Goal: Transaction & Acquisition: Obtain resource

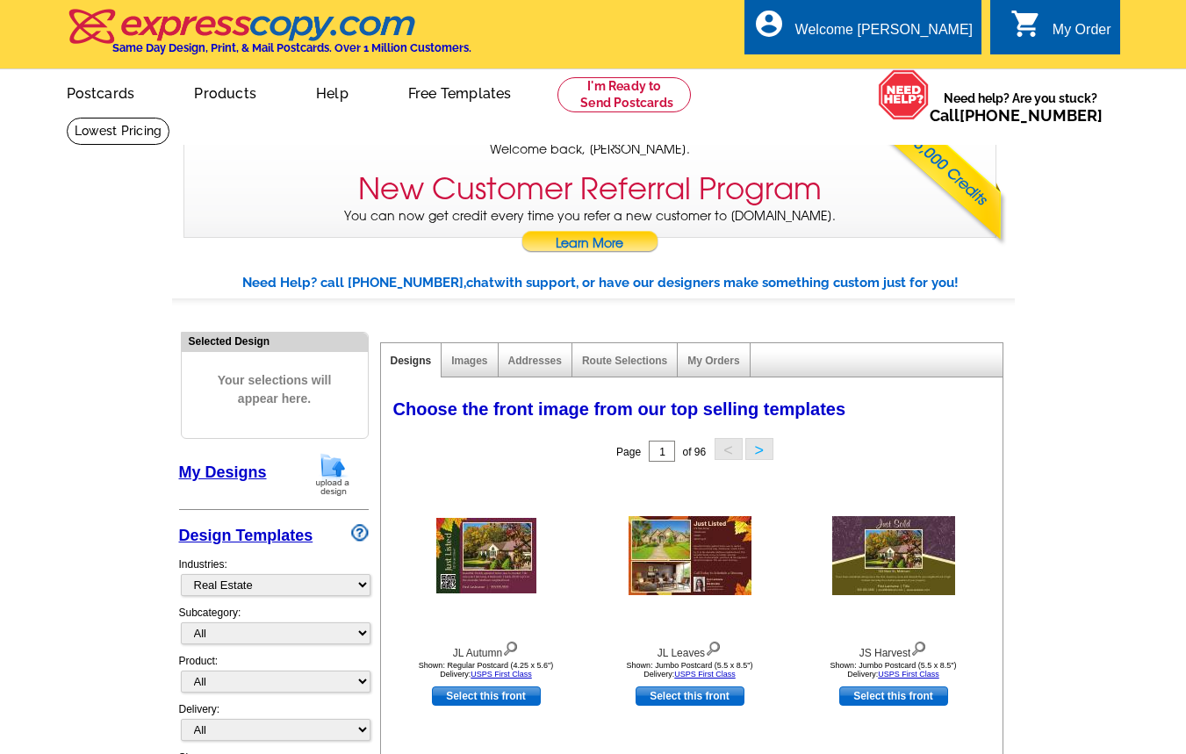
select select "785"
click at [714, 357] on link "My Orders" at bounding box center [714, 361] width 52 height 12
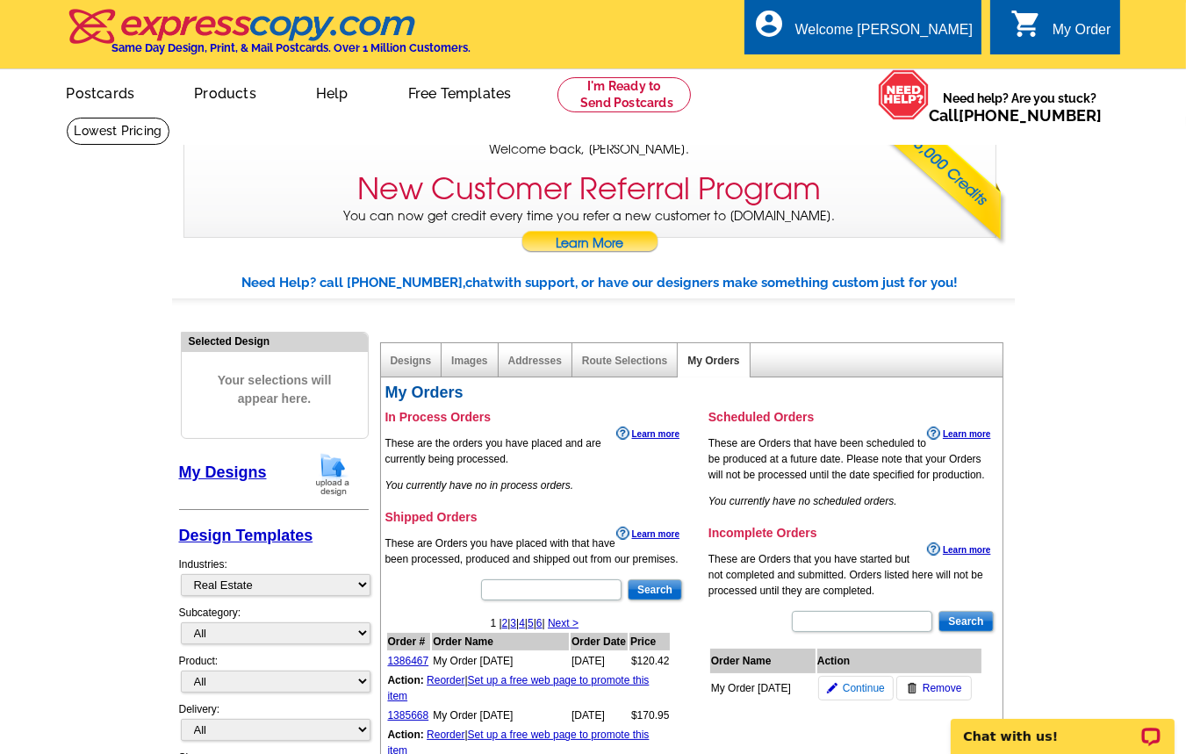
click at [854, 696] on span "Continue" at bounding box center [864, 689] width 42 height 16
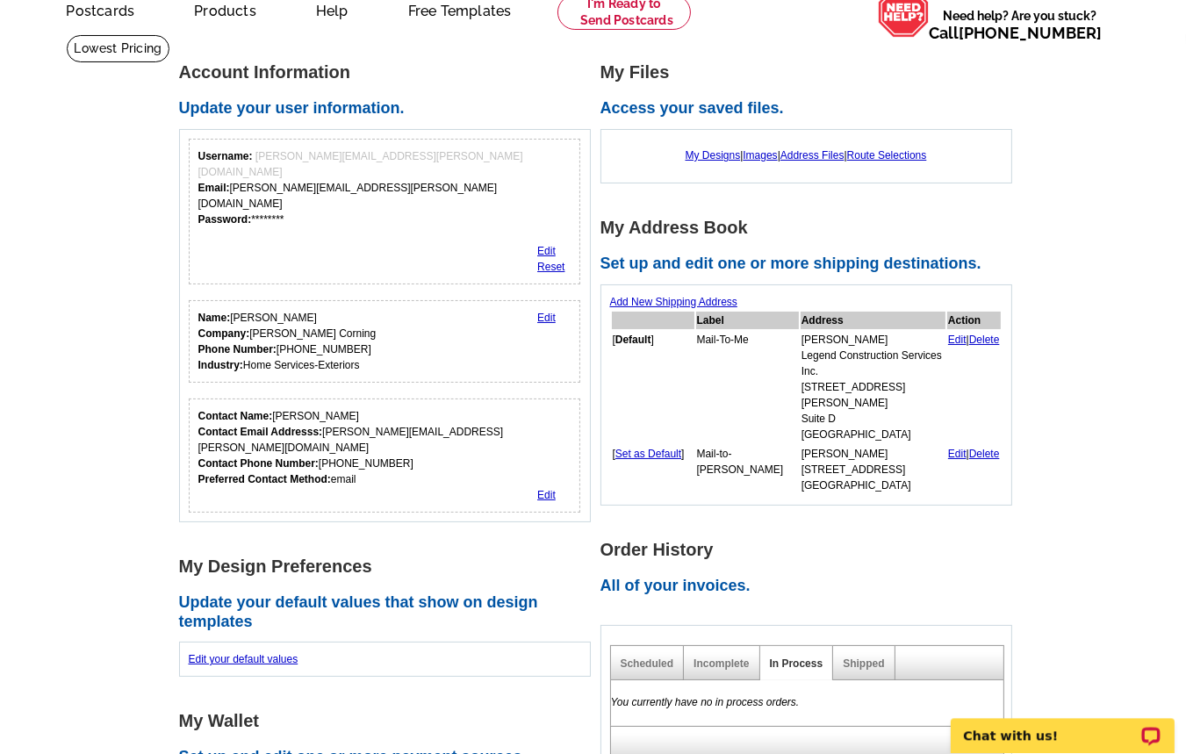
scroll to position [188, 0]
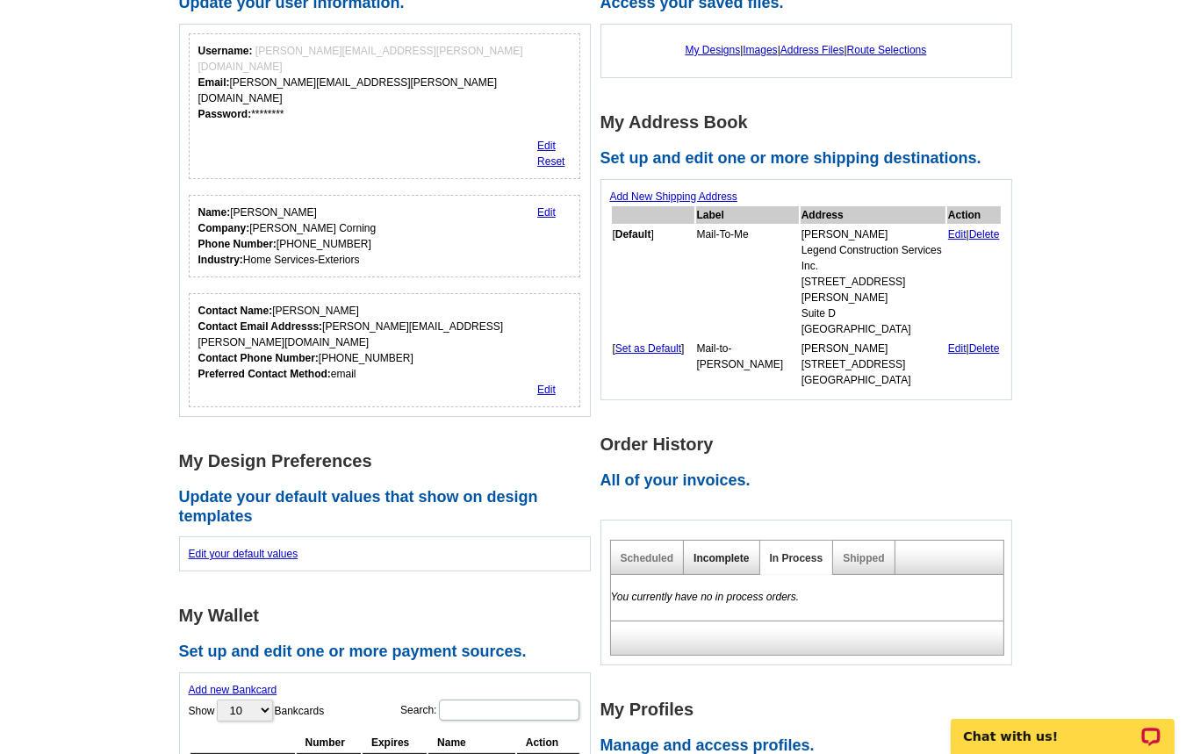
click at [716, 552] on link "Incomplete" at bounding box center [721, 558] width 55 height 12
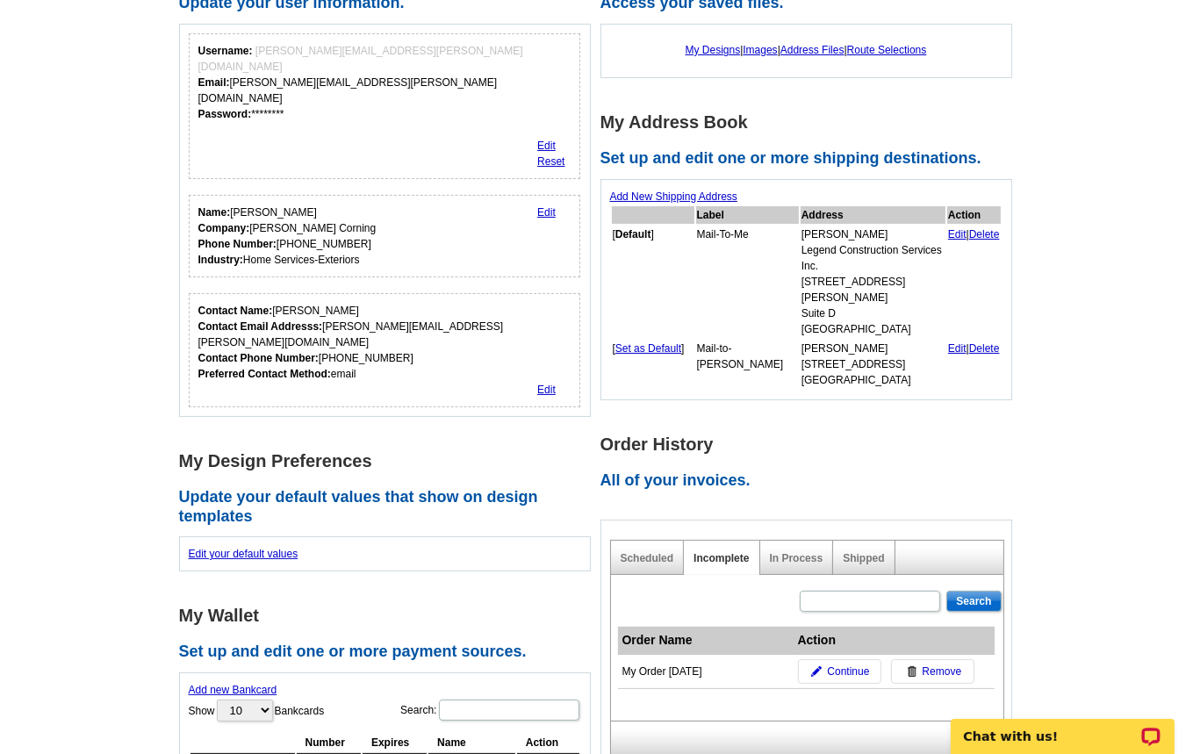
click at [950, 664] on span "Remove" at bounding box center [943, 672] width 40 height 16
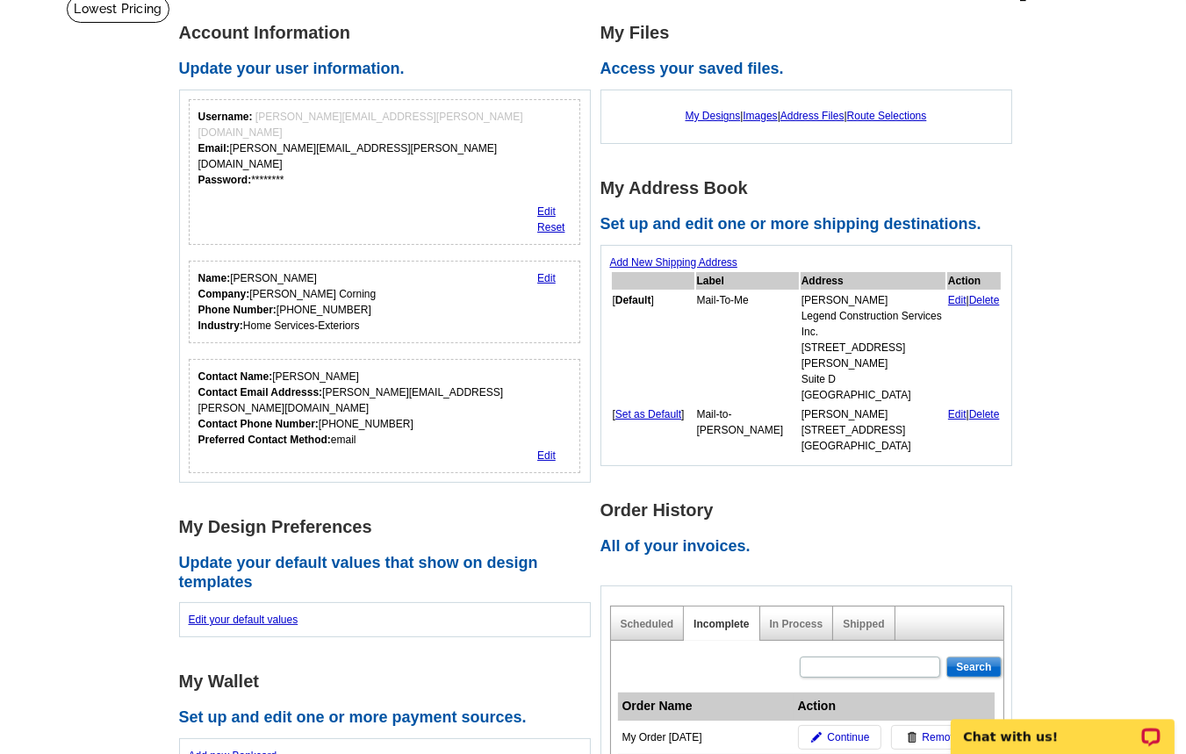
scroll to position [0, 0]
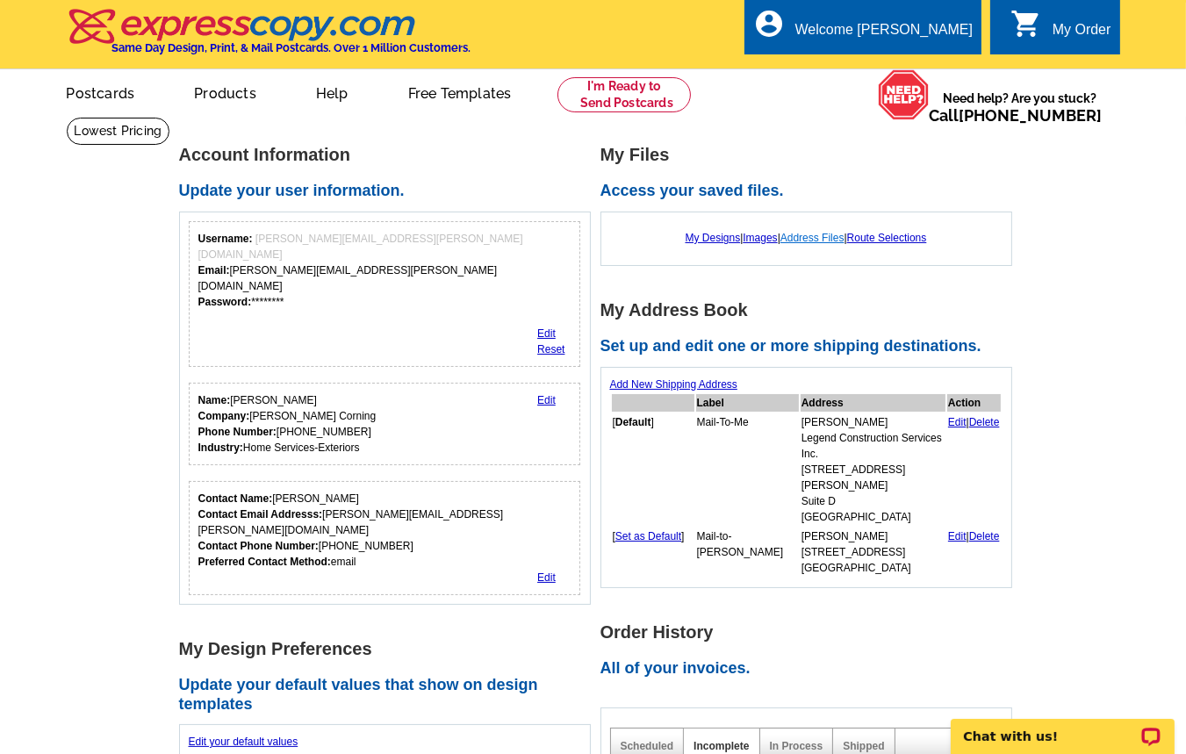
click at [825, 242] on link "Address Files" at bounding box center [813, 238] width 64 height 12
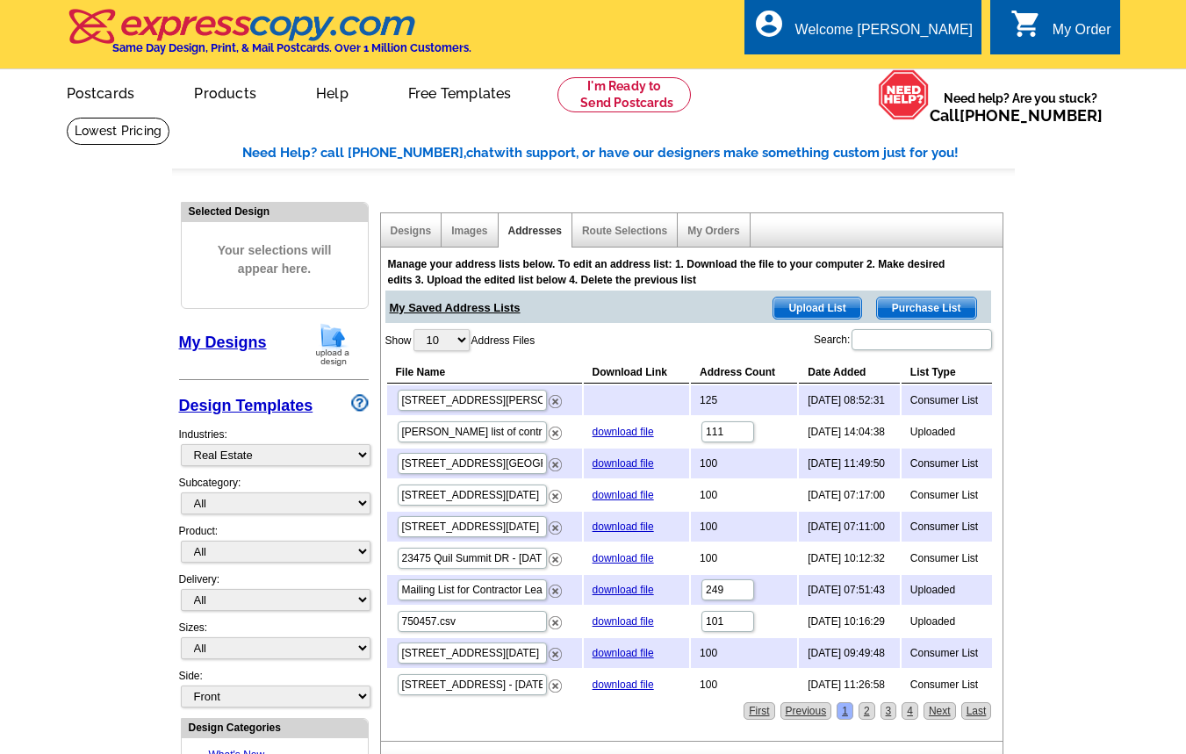
select select "785"
click at [556, 402] on img at bounding box center [555, 401] width 13 height 13
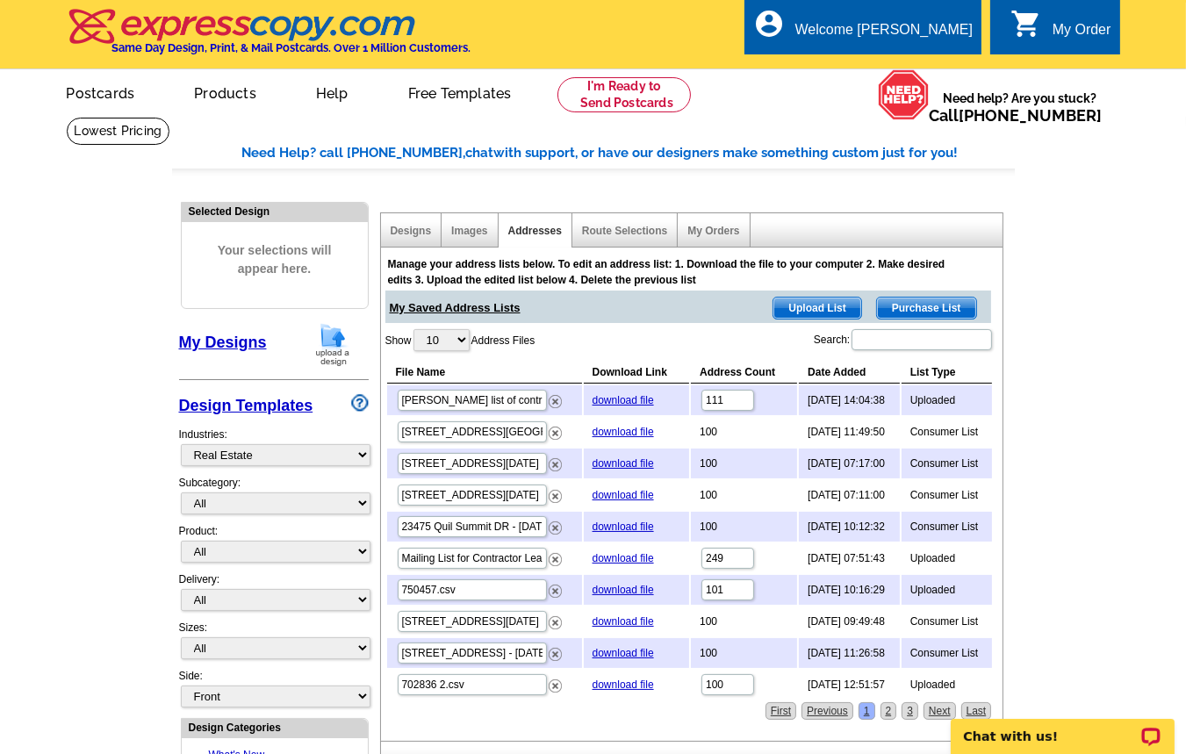
click at [941, 312] on span "Purchase List" at bounding box center [926, 308] width 99 height 21
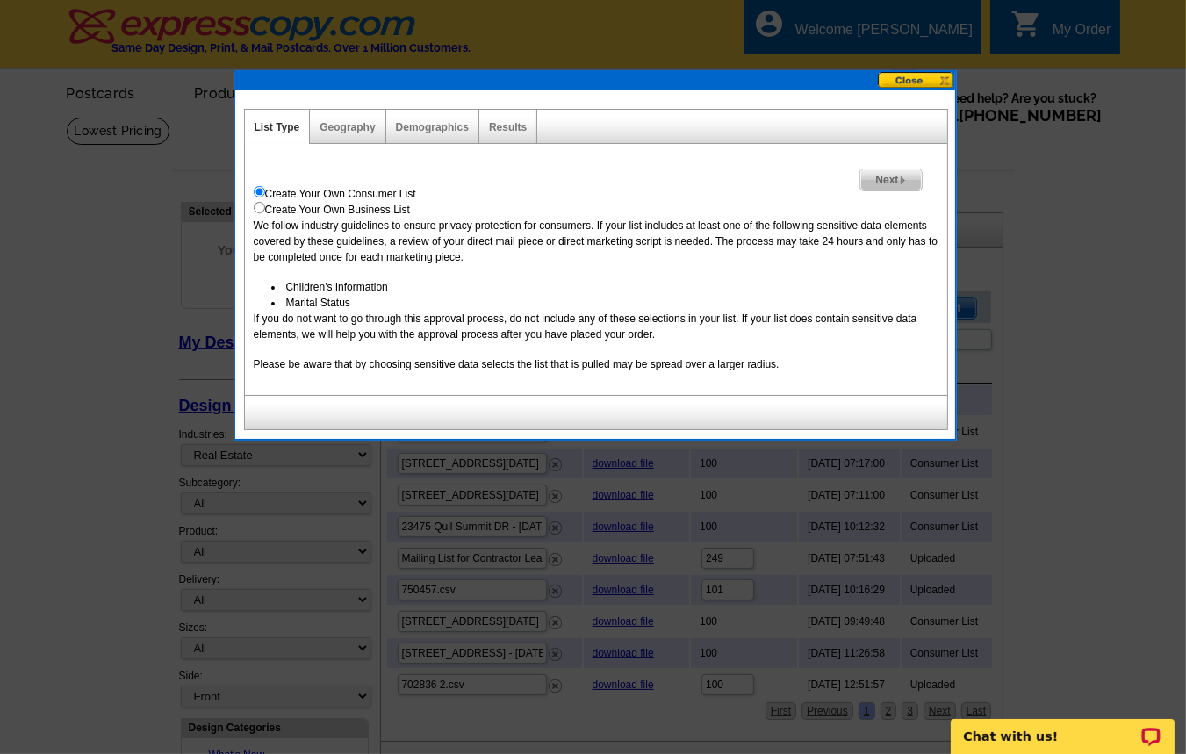
click at [881, 184] on span "Next" at bounding box center [891, 179] width 61 height 21
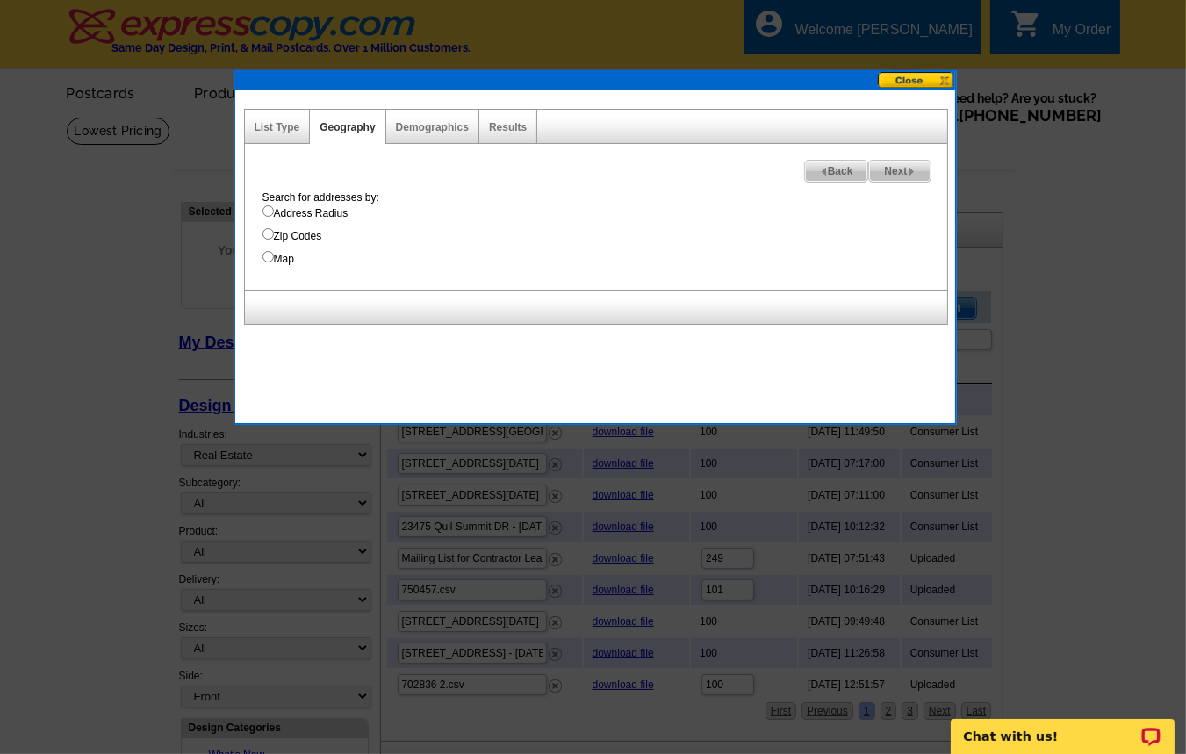
click at [269, 216] on input "Address Radius" at bounding box center [268, 211] width 11 height 11
radio input "true"
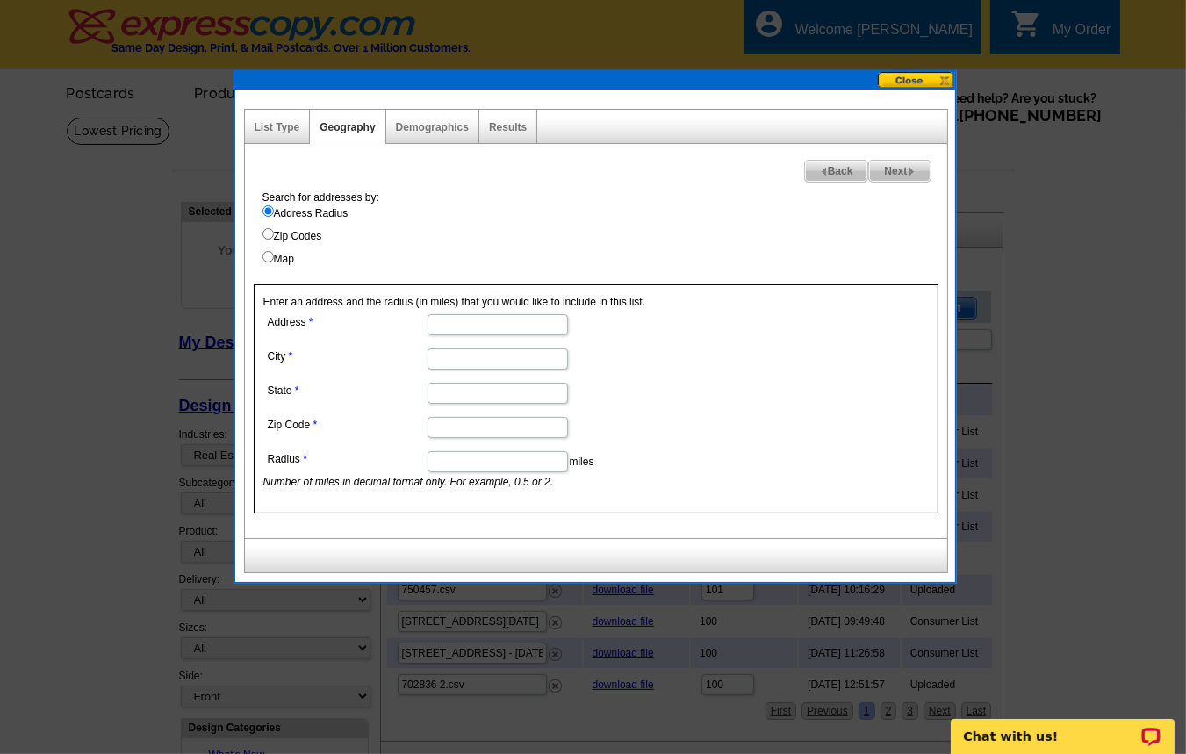
click at [468, 320] on input "Address" at bounding box center [498, 324] width 141 height 21
paste input "17127 Stowers Ave"
type input "17127 Stowers Ave"
drag, startPoint x: 778, startPoint y: 364, endPoint x: 1196, endPoint y: 233, distance: 438.3
click at [779, 364] on form "Address 17127 Stowers Ave City State Zip Code Radius miles Number of miles in d…" at bounding box center [596, 400] width 666 height 180
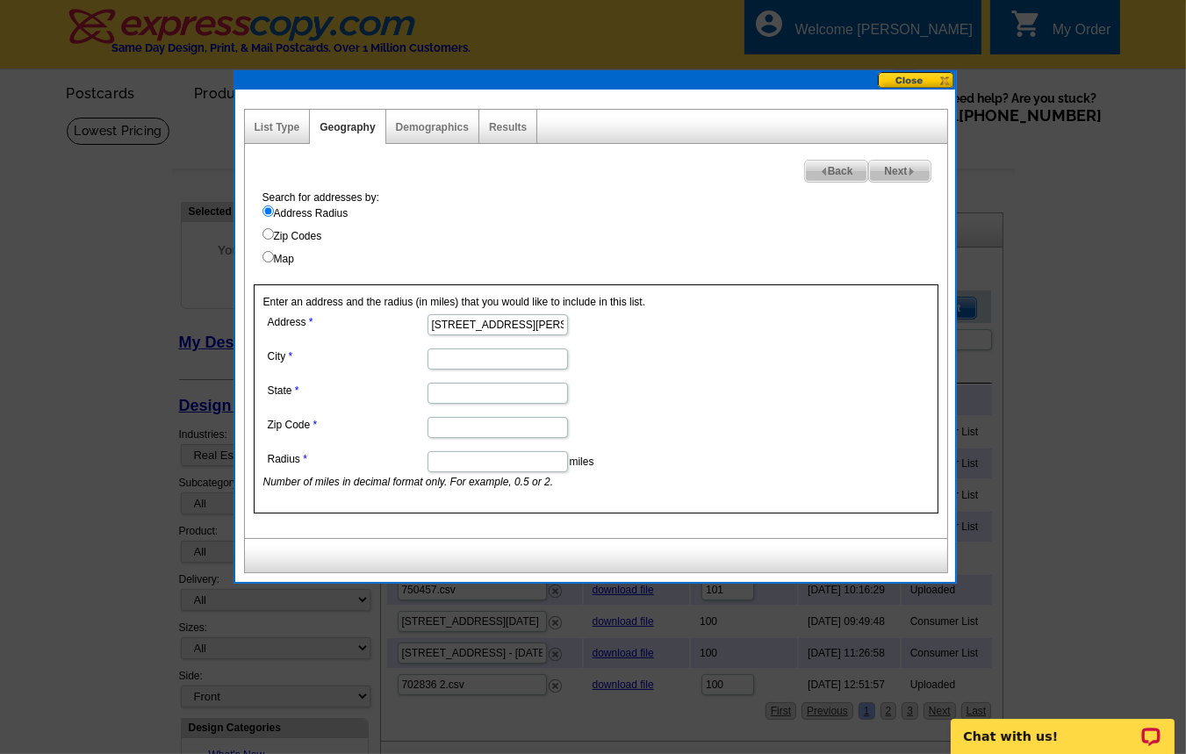
click at [488, 361] on input "City" at bounding box center [498, 359] width 141 height 21
paste input "Cerritos"
type input "Cerritos"
click at [501, 396] on input "State" at bounding box center [498, 393] width 141 height 21
type input "CA"
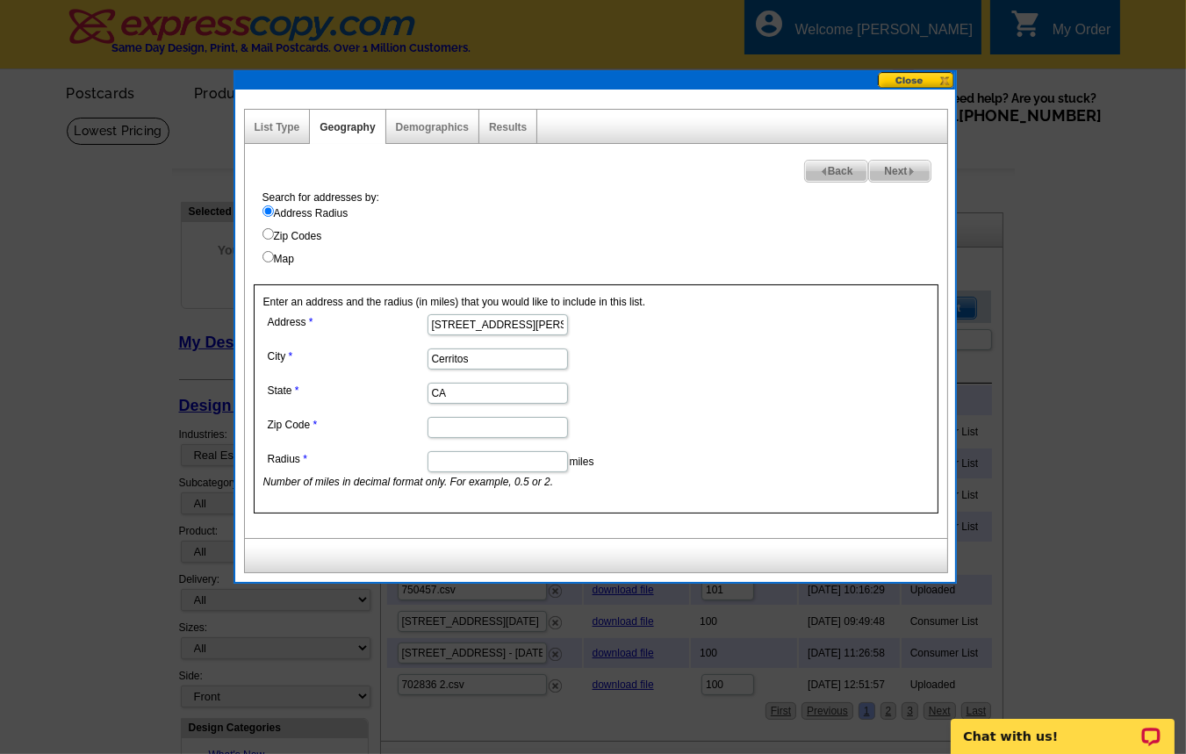
click at [468, 428] on input "Zip Code" at bounding box center [498, 427] width 141 height 21
paste input "90703"
type input "90703"
click at [470, 467] on input "Radius" at bounding box center [498, 461] width 141 height 21
type input ".110"
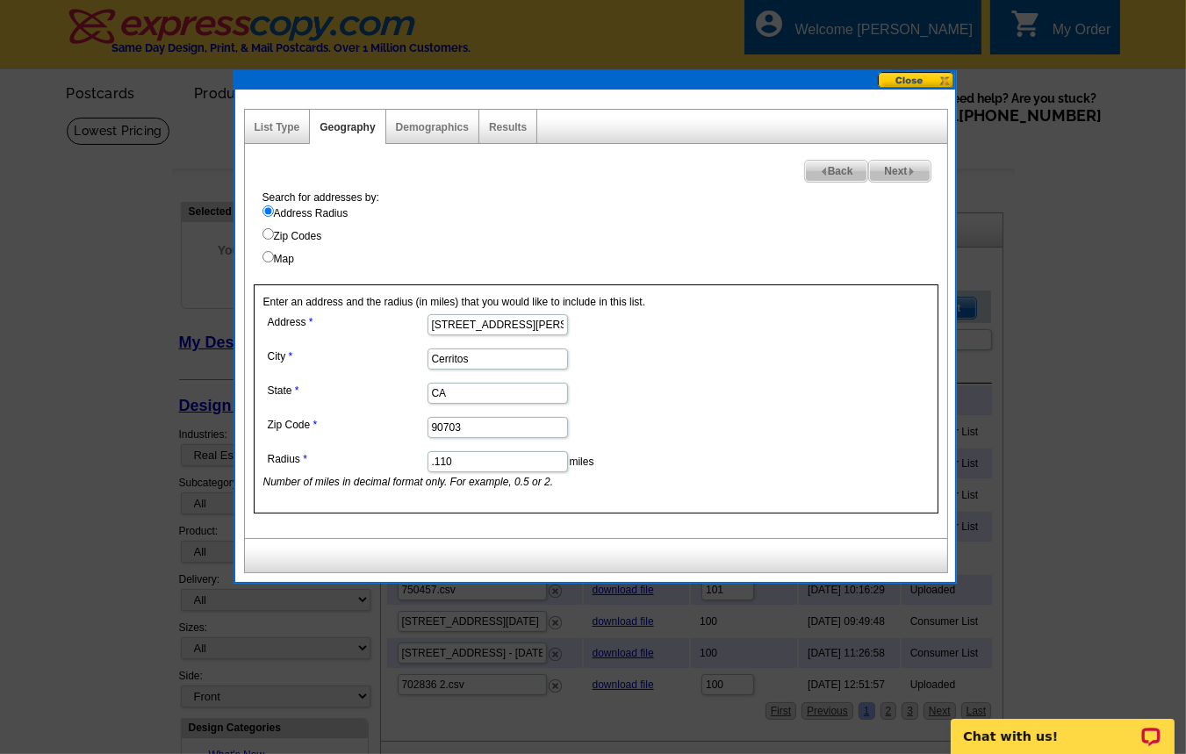
click at [892, 171] on span "Next" at bounding box center [899, 171] width 61 height 21
select select
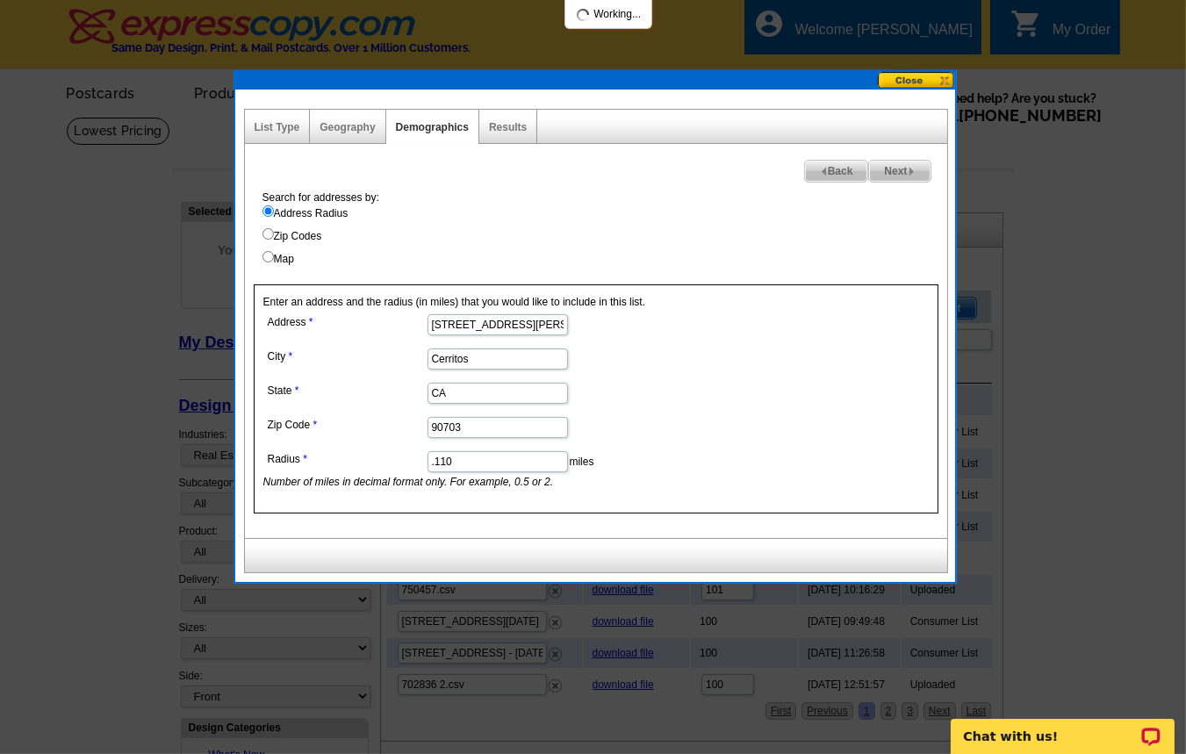
select select
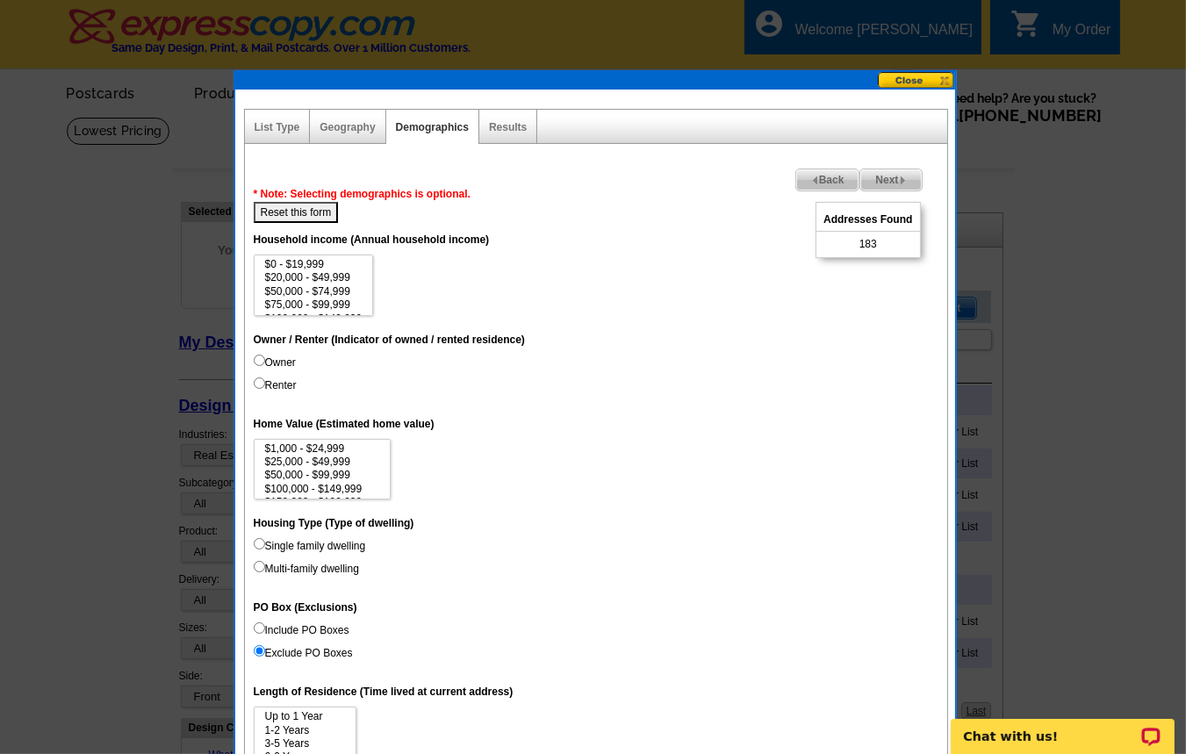
click at [258, 366] on input "Owner" at bounding box center [259, 360] width 11 height 11
radio input "true"
drag, startPoint x: 257, startPoint y: 569, endPoint x: 270, endPoint y: 566, distance: 13.6
click at [260, 550] on input "Single family dwelling" at bounding box center [259, 543] width 11 height 11
radio input "true"
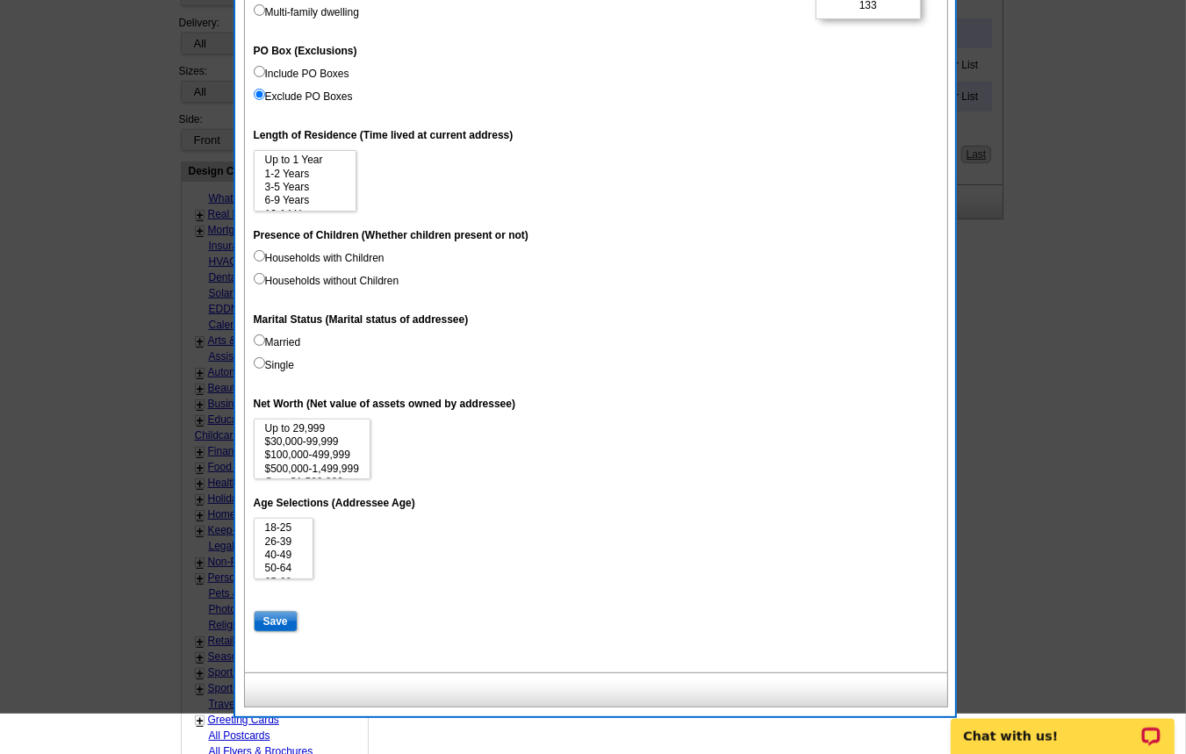
scroll to position [565, 0]
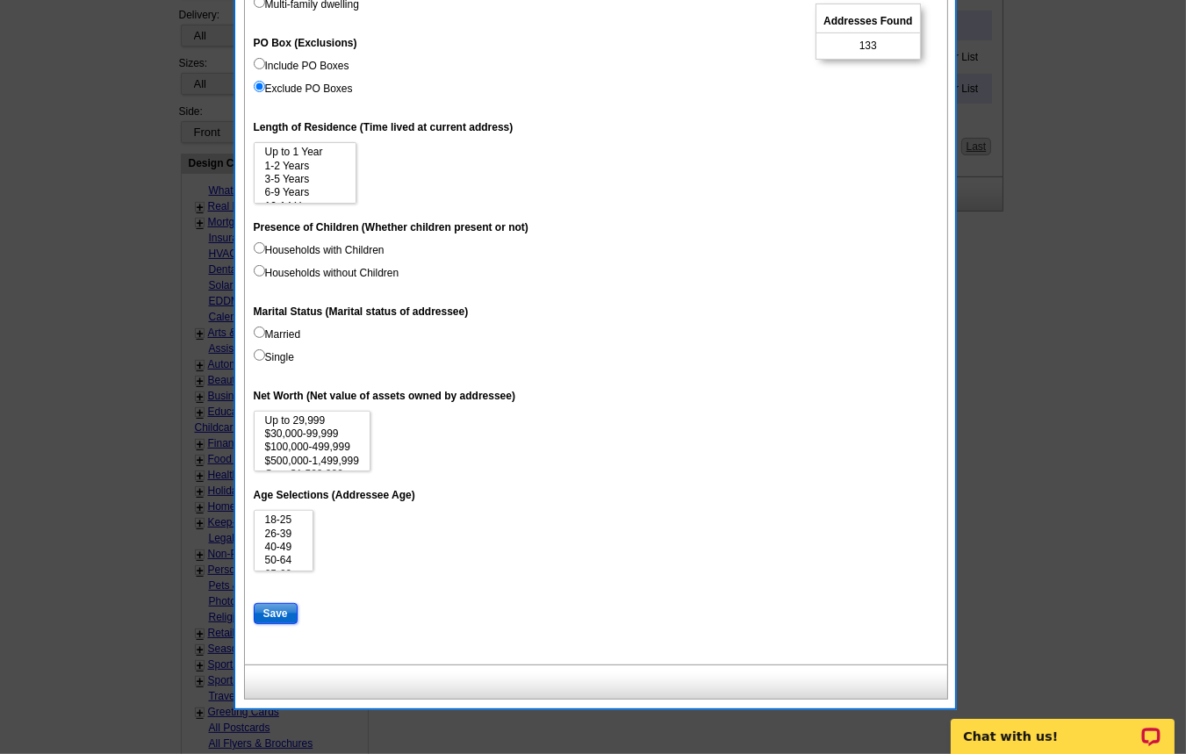
click at [276, 624] on input "Save" at bounding box center [276, 613] width 44 height 21
select select
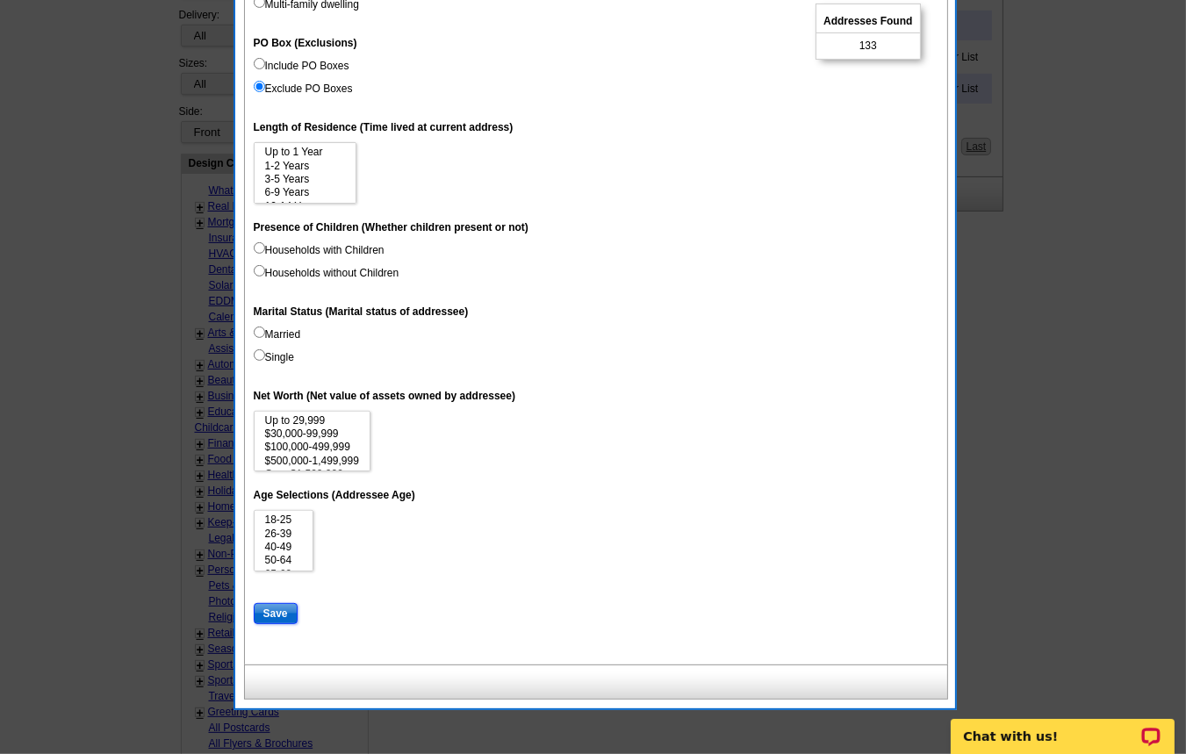
select select
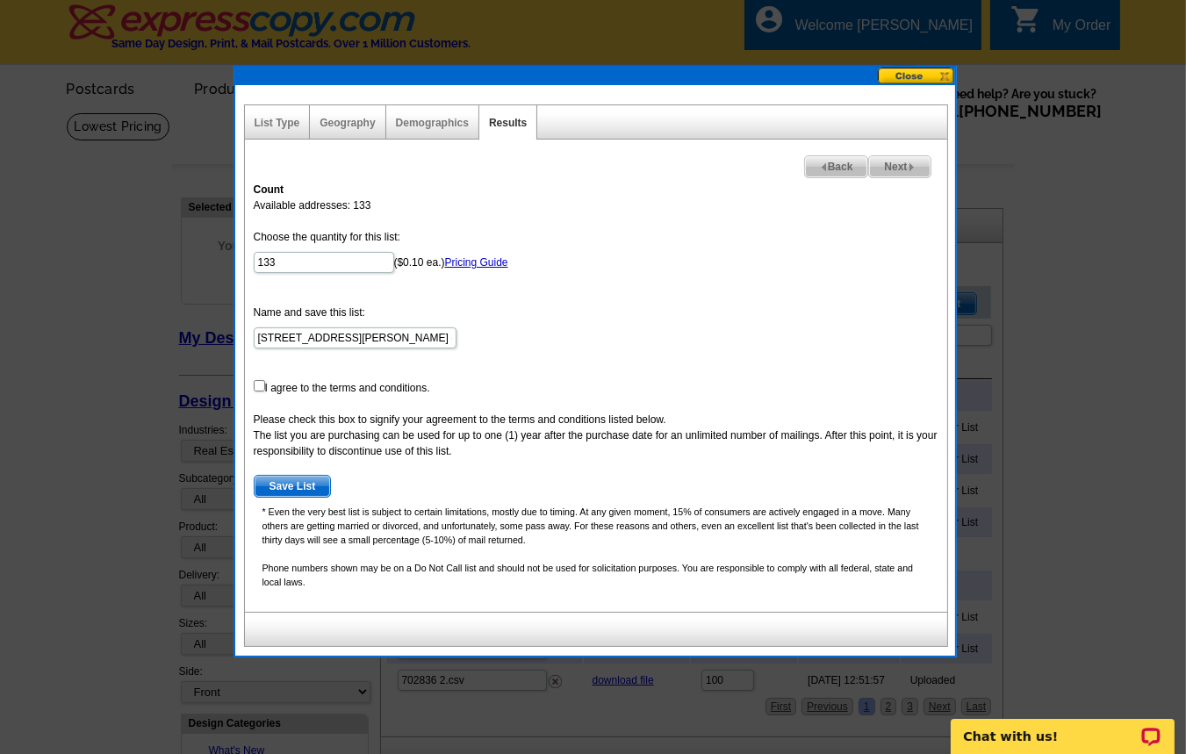
scroll to position [0, 0]
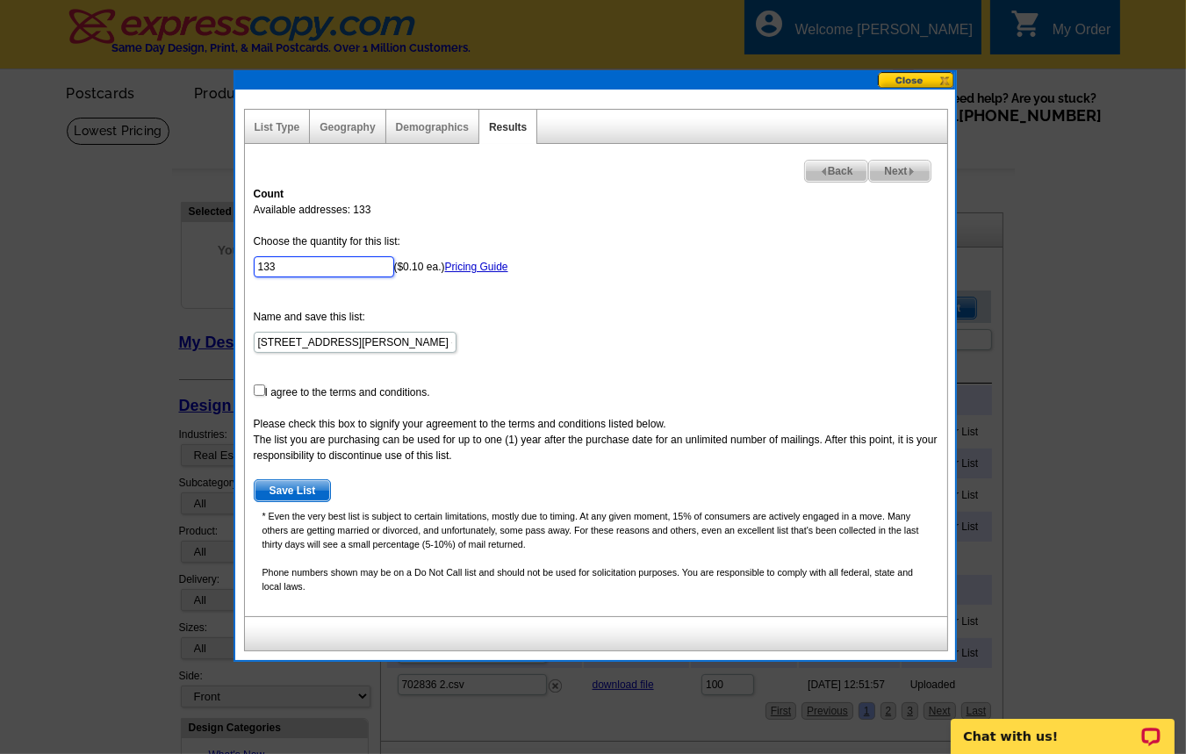
click at [328, 267] on input "133" at bounding box center [324, 266] width 141 height 21
type input "125"
click at [261, 386] on input "checkbox" at bounding box center [259, 390] width 11 height 11
checkbox input "true"
click at [404, 342] on input "17127 Stowers Ave - Oct 10" at bounding box center [355, 342] width 203 height 21
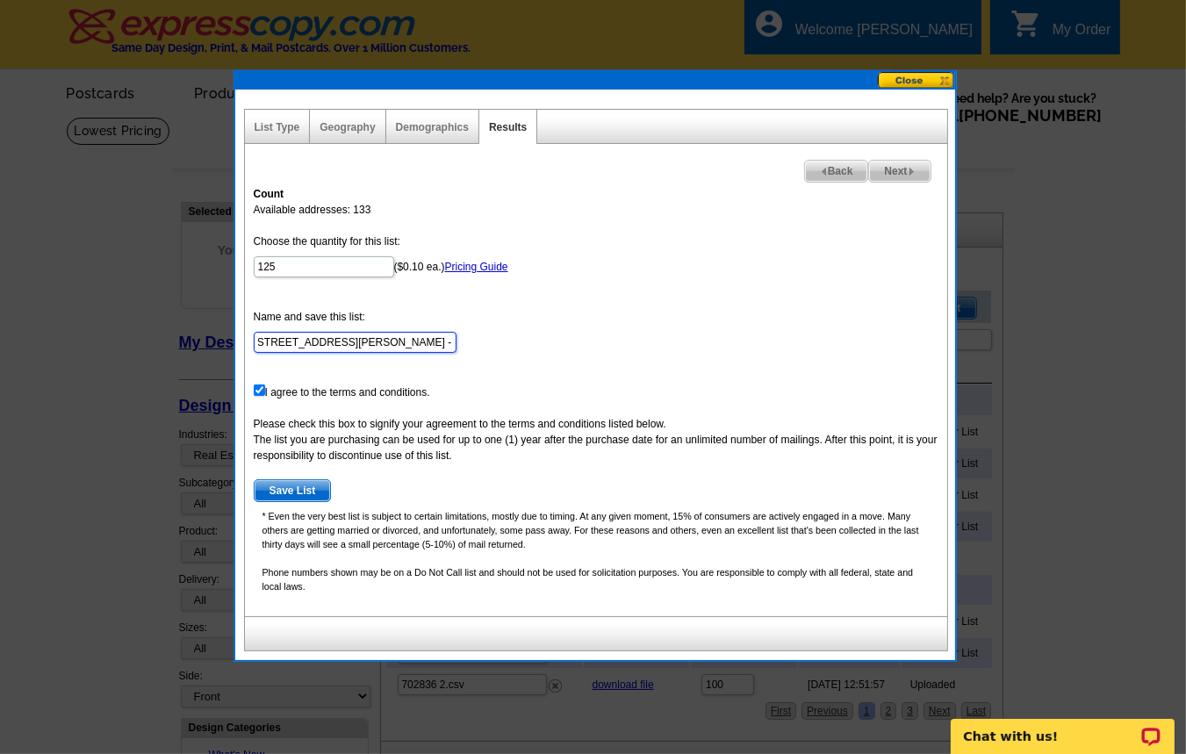
scroll to position [0, 9]
click at [379, 340] on input "17127 Stowers Ave - Oct 10 address radius" at bounding box center [355, 342] width 203 height 21
type input "17127 Stowers Ave - Oct 10th address radius"
click at [297, 495] on span "Save List" at bounding box center [293, 490] width 76 height 21
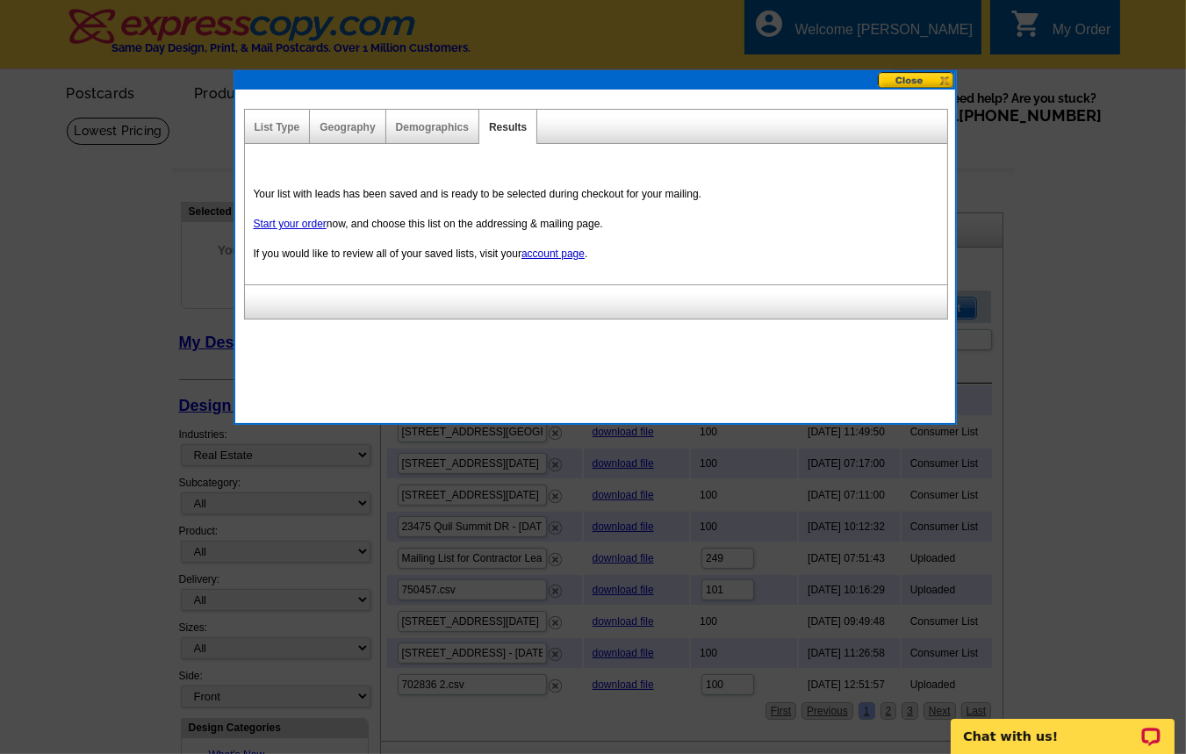
click at [923, 85] on button at bounding box center [916, 80] width 77 height 17
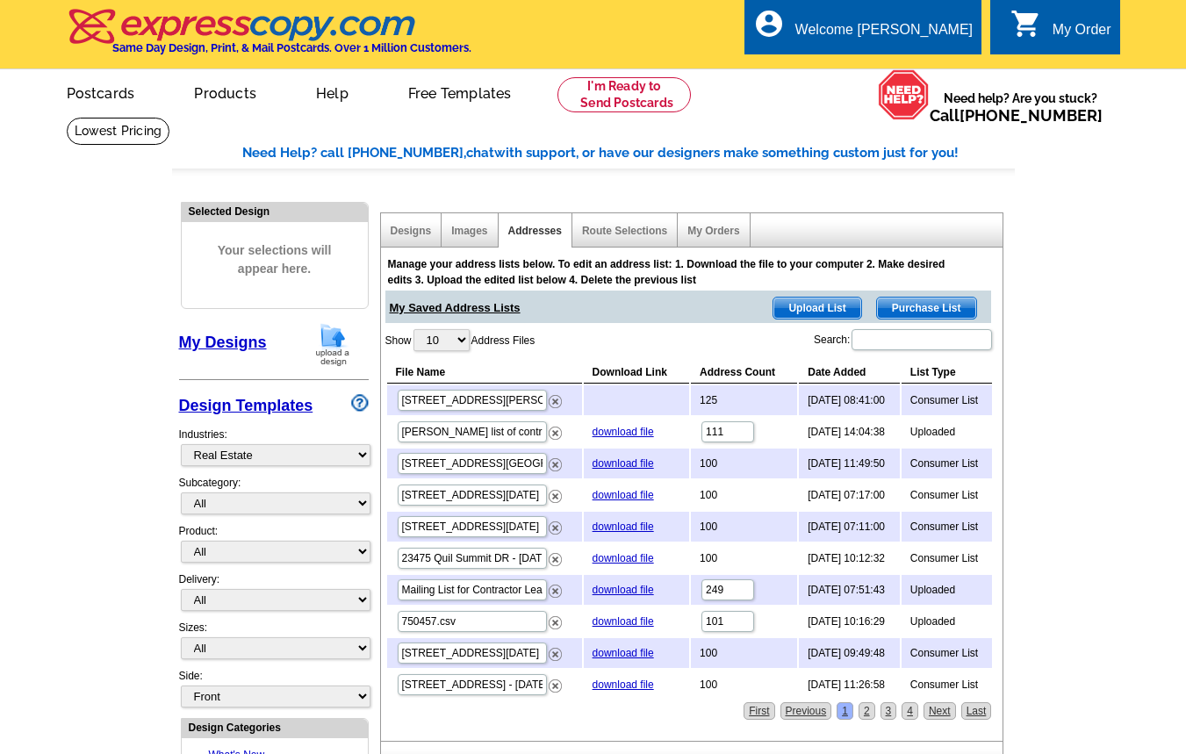
select select "785"
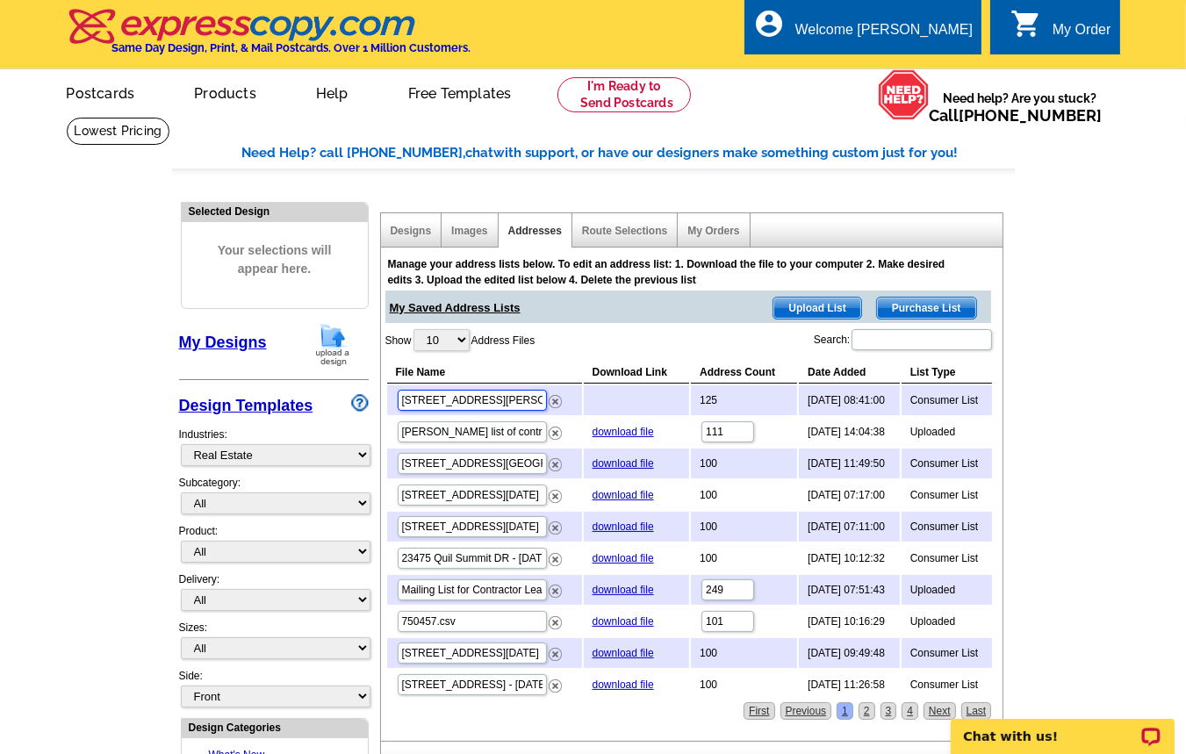
click at [530, 407] on input "17127 Stowers Ave - Oct 10th address radius" at bounding box center [472, 400] width 149 height 21
click at [520, 399] on input "17127 Stowers Ave - Oct 10th address radius" at bounding box center [472, 400] width 149 height 21
